Goal: Transaction & Acquisition: Purchase product/service

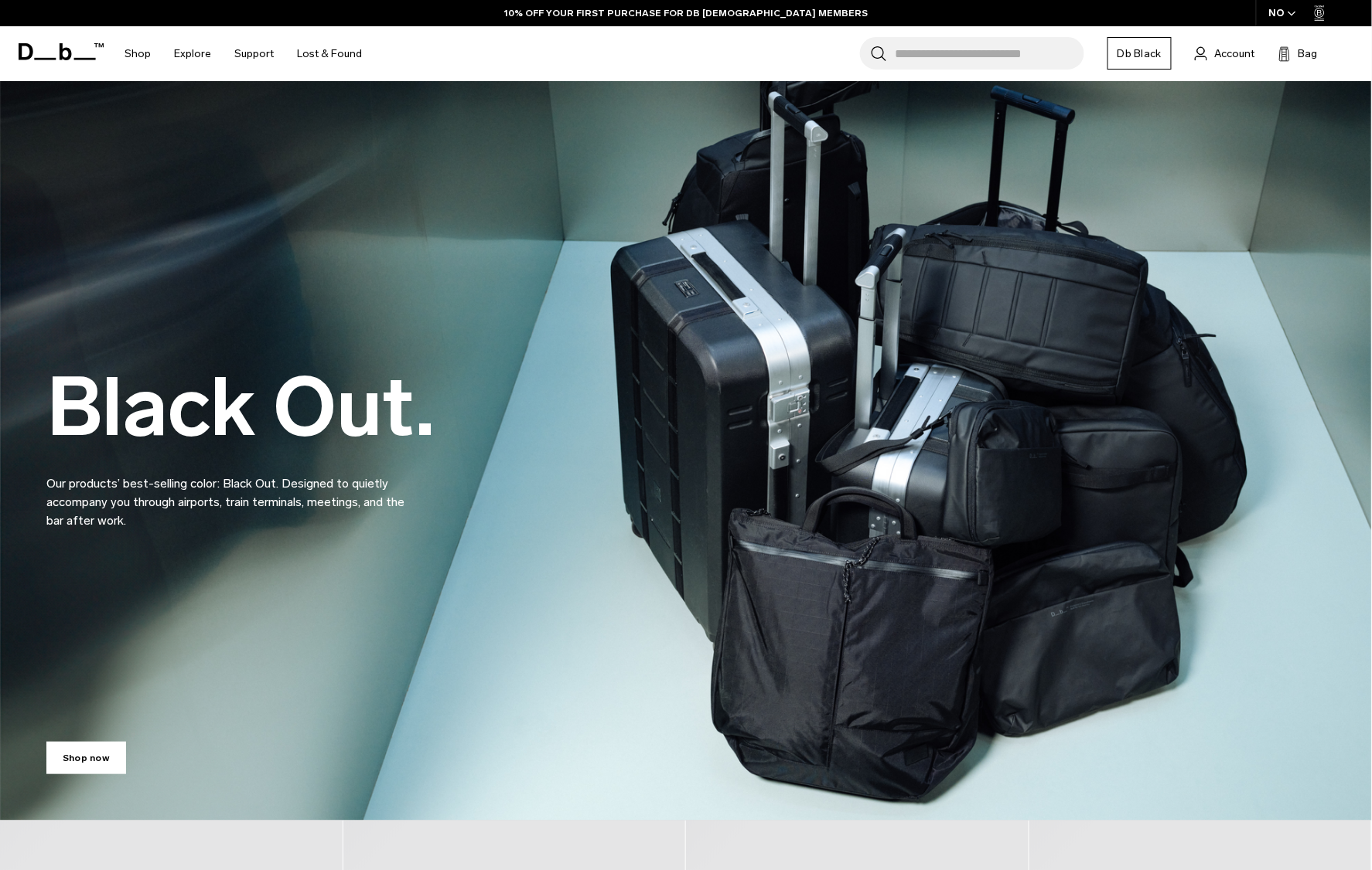
click at [948, 46] on input "Search for Bags, Luggage..." at bounding box center [989, 53] width 190 height 33
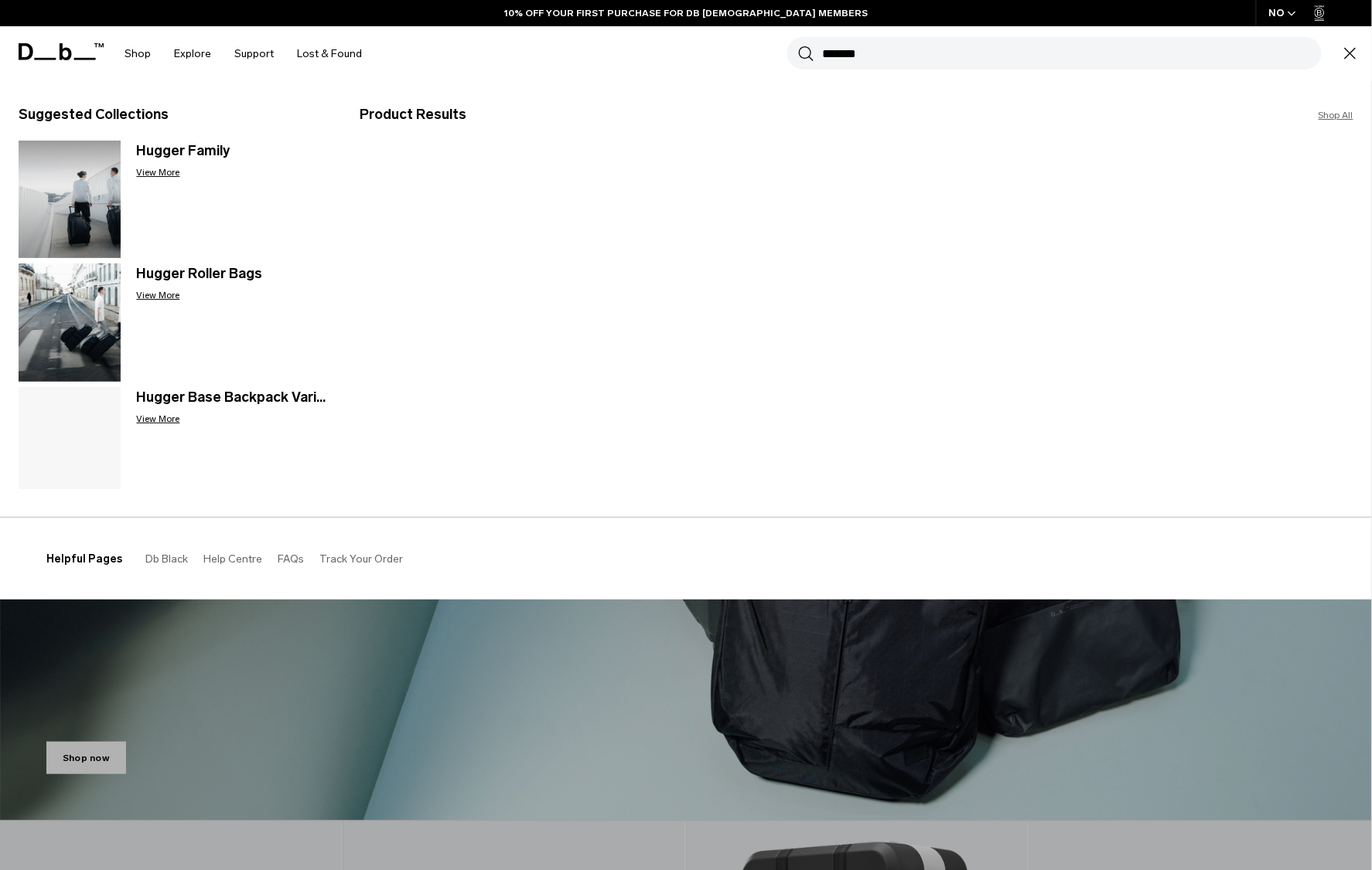
type input "******"
click at [798, 45] on button "Search" at bounding box center [805, 53] width 16 height 17
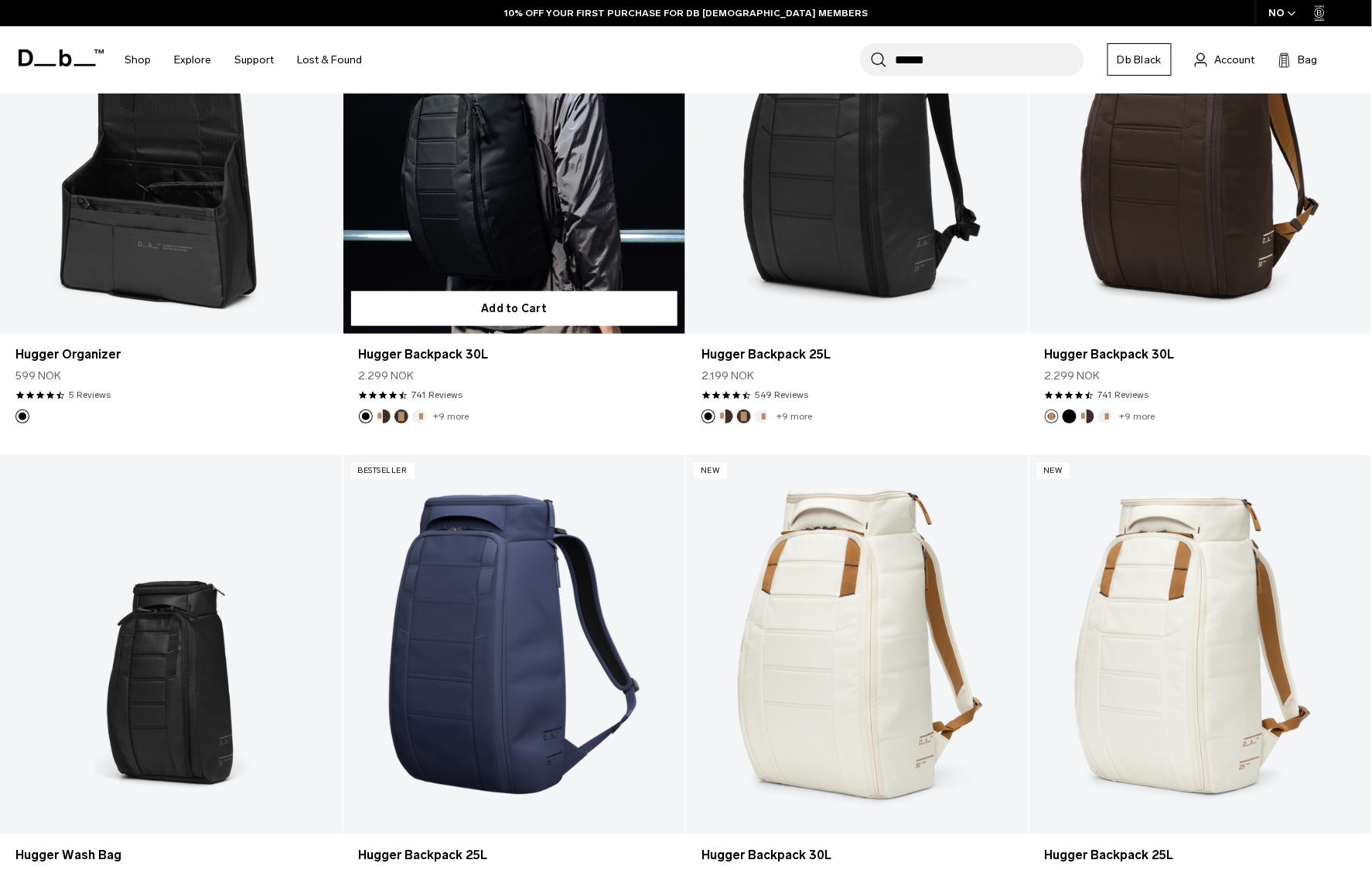
scroll to position [338, 0]
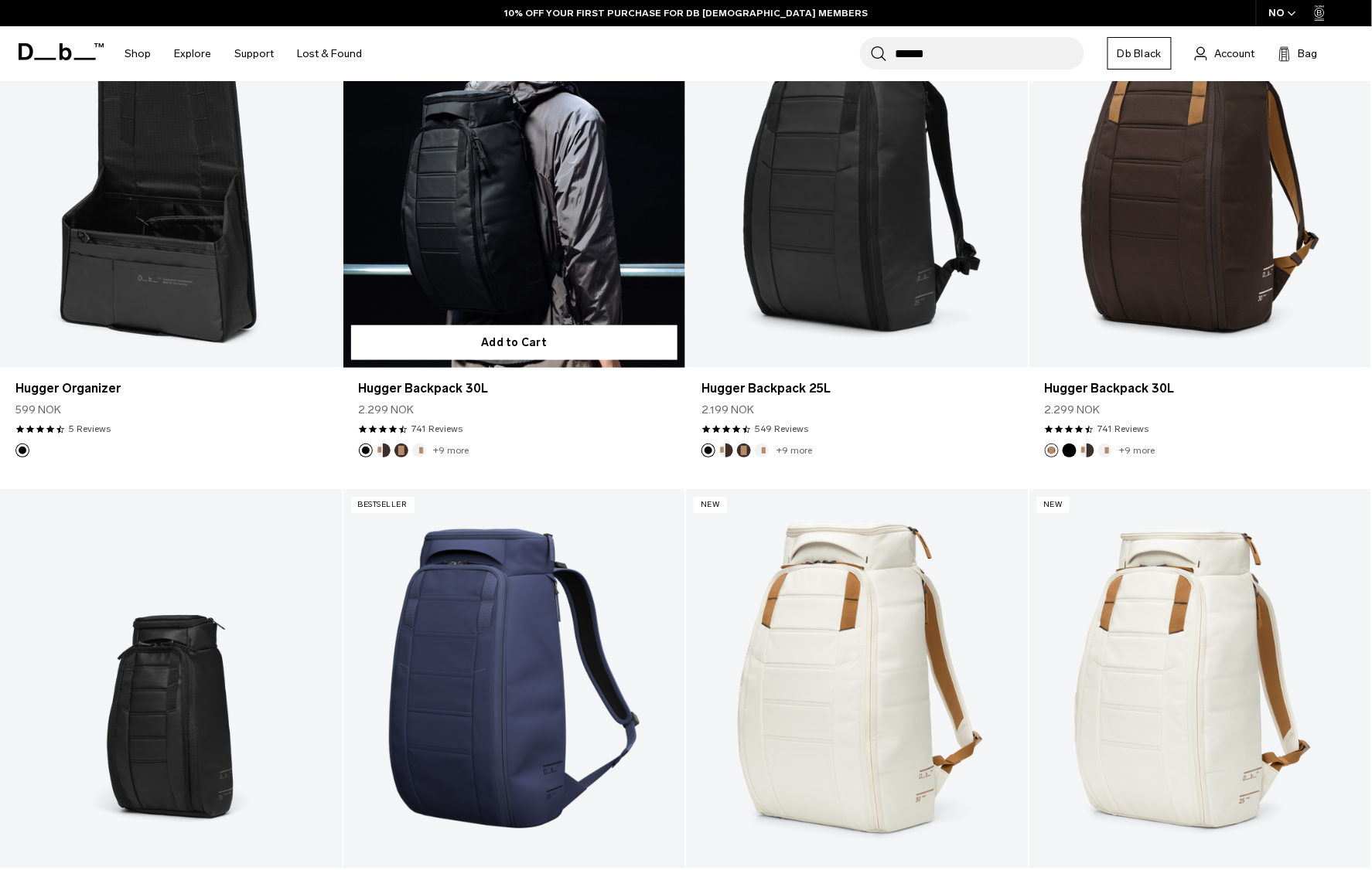
click at [510, 257] on link "Hugger Backpack 30L" at bounding box center [514, 177] width 342 height 380
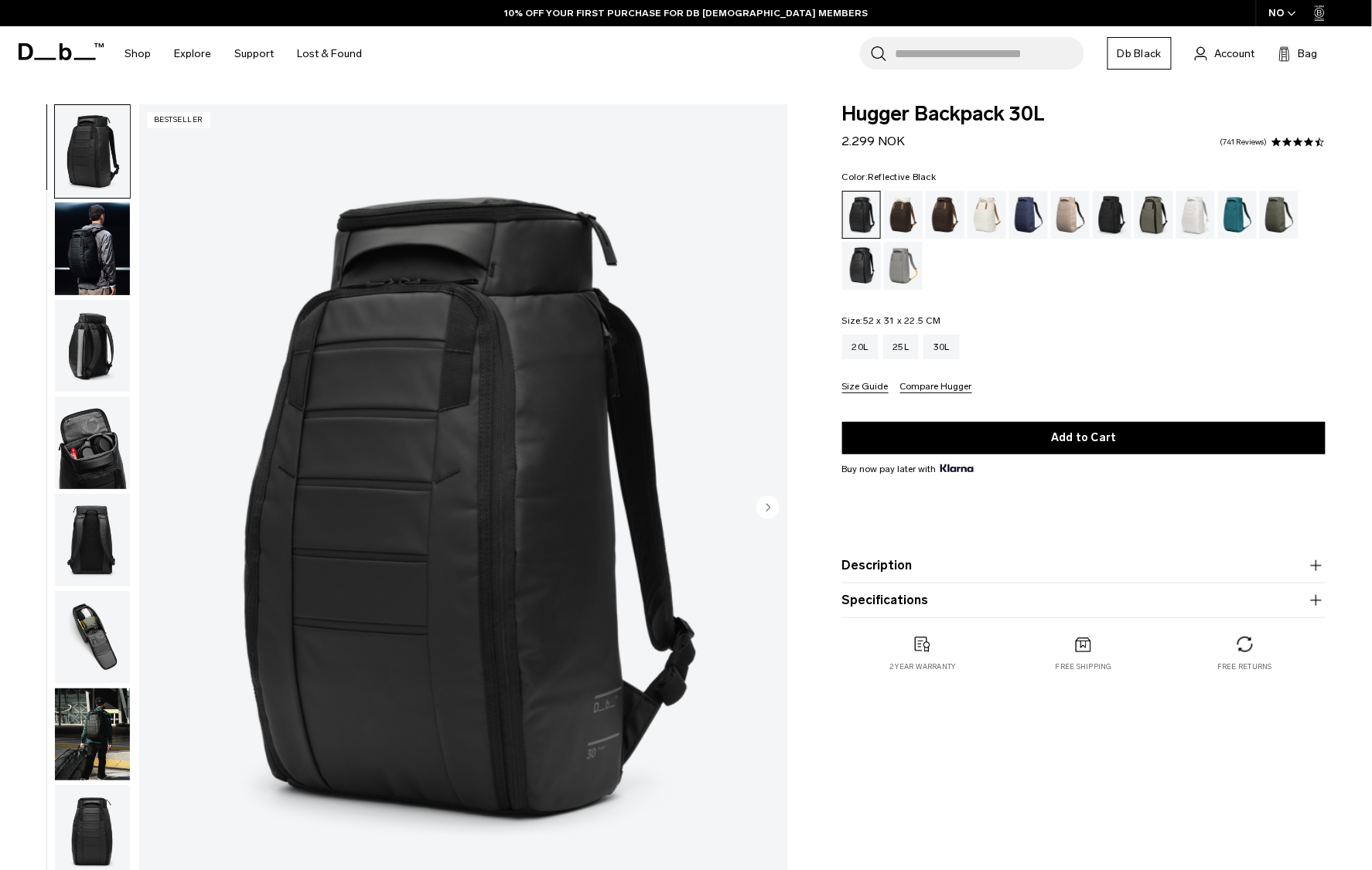
click at [846, 261] on div "Reflective Black" at bounding box center [861, 266] width 40 height 48
